Goal: Information Seeking & Learning: Learn about a topic

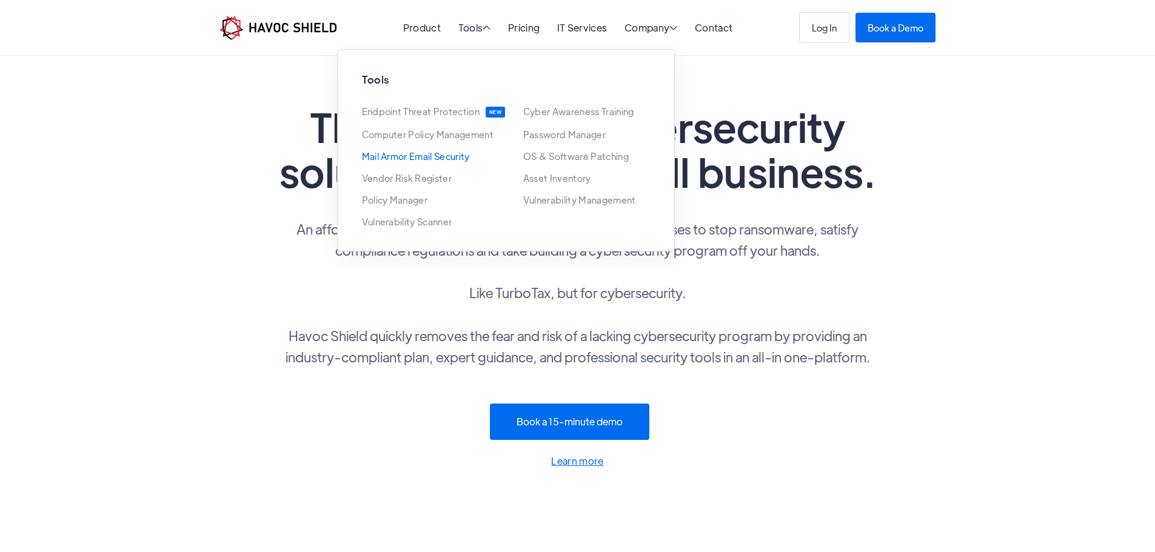
click at [439, 159] on link "Mail Armor Email Security" at bounding box center [416, 157] width 108 height 10
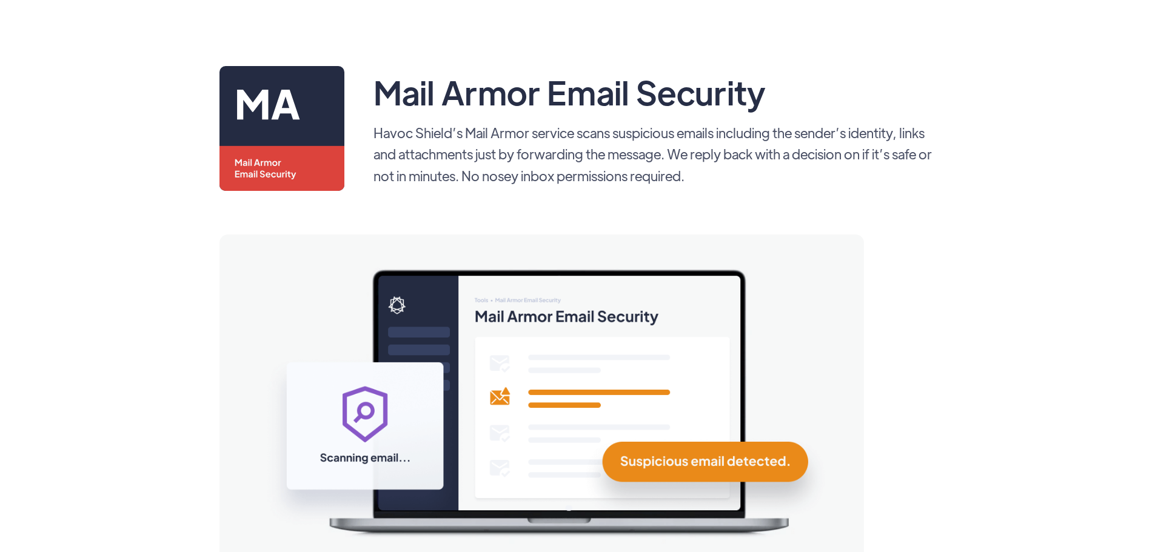
scroll to position [61, 0]
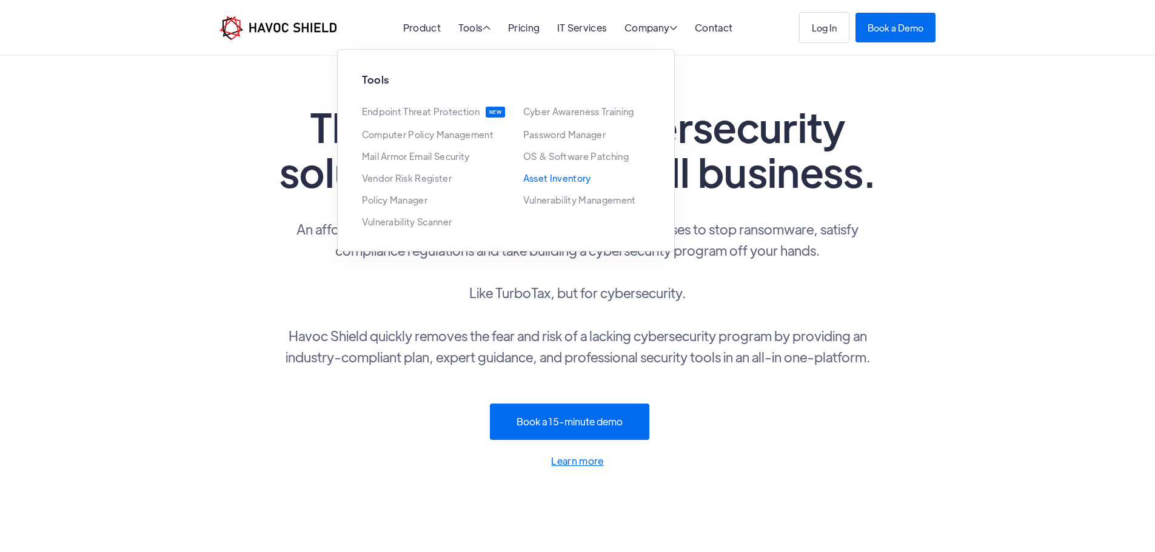
click at [565, 178] on link "Asset Inventory" at bounding box center [557, 178] width 68 height 10
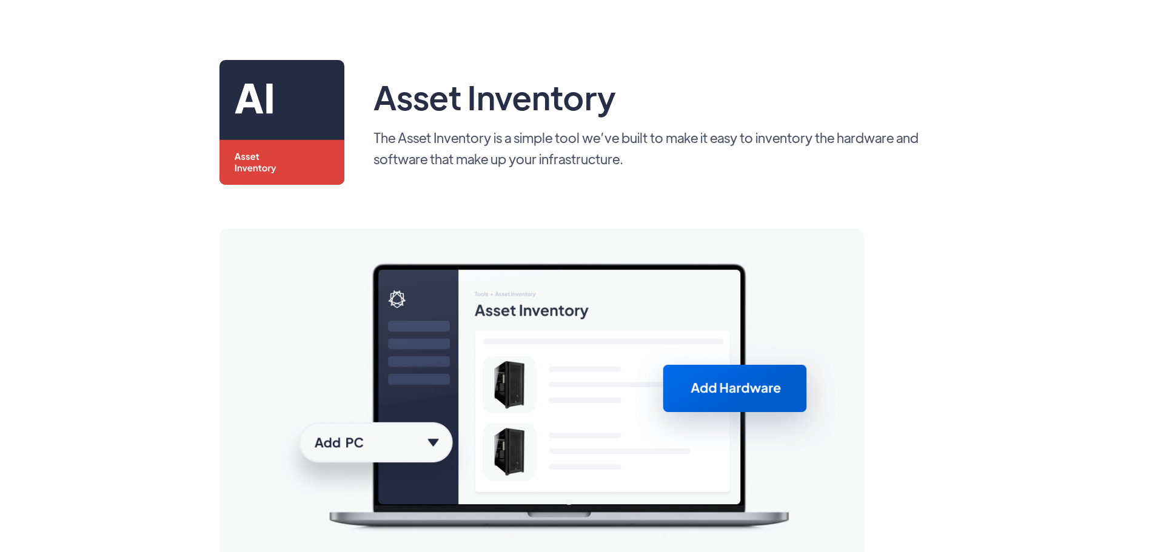
scroll to position [61, 0]
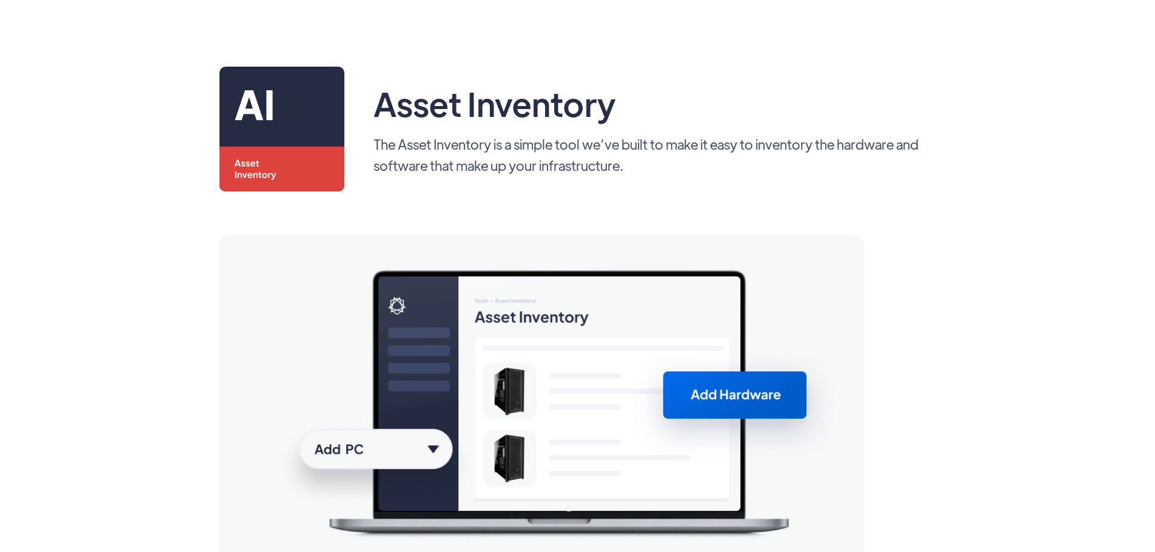
click at [556, 162] on p "The Asset Inventory is a simple tool we’ve built to make it easy to inventory t…" at bounding box center [654, 154] width 563 height 42
